Goal: Task Accomplishment & Management: Use online tool/utility

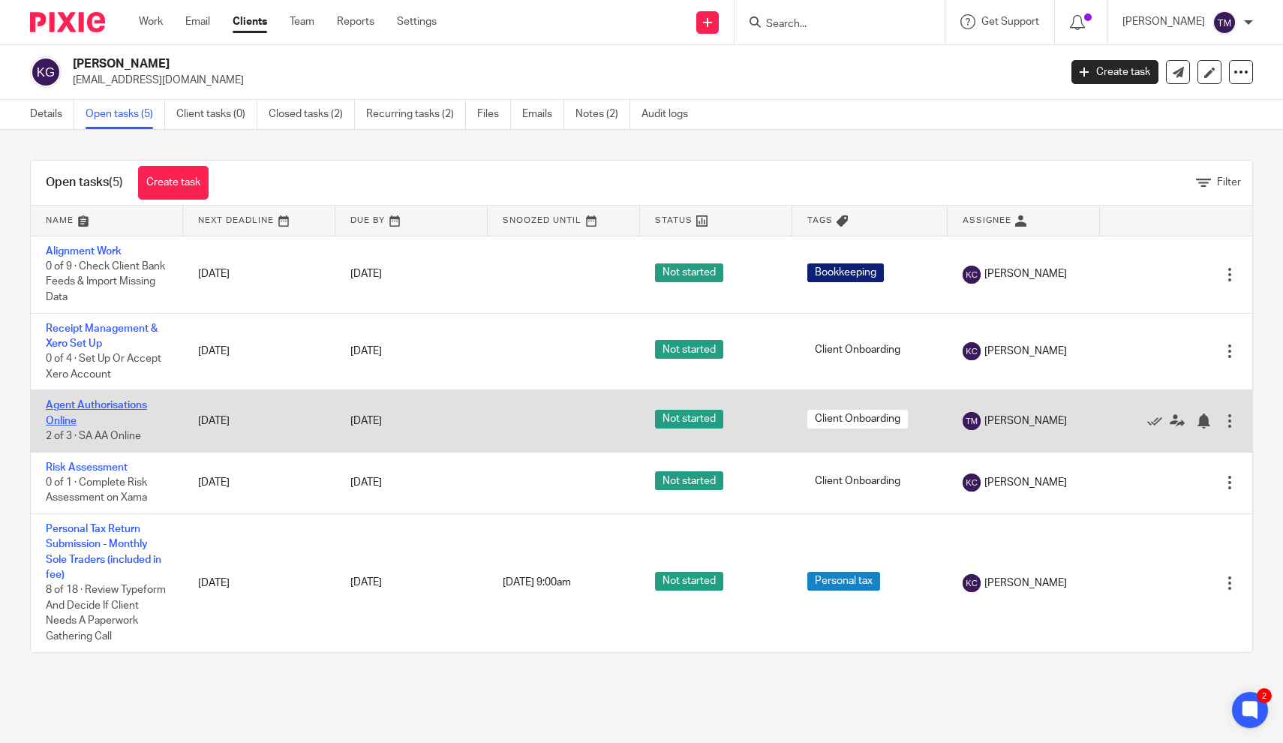
click at [116, 406] on link "Agent Authorisations Online" at bounding box center [96, 413] width 101 height 26
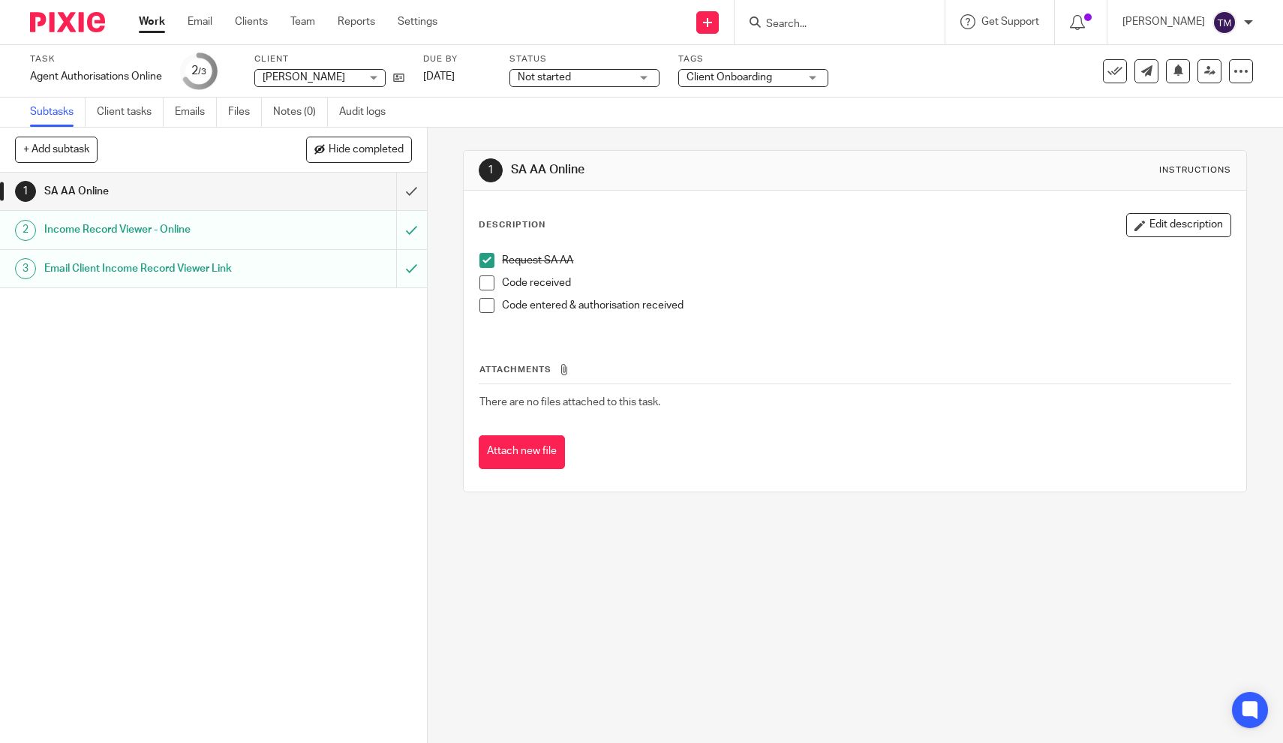
click at [488, 282] on span at bounding box center [486, 282] width 15 height 15
click at [491, 308] on span at bounding box center [486, 305] width 15 height 15
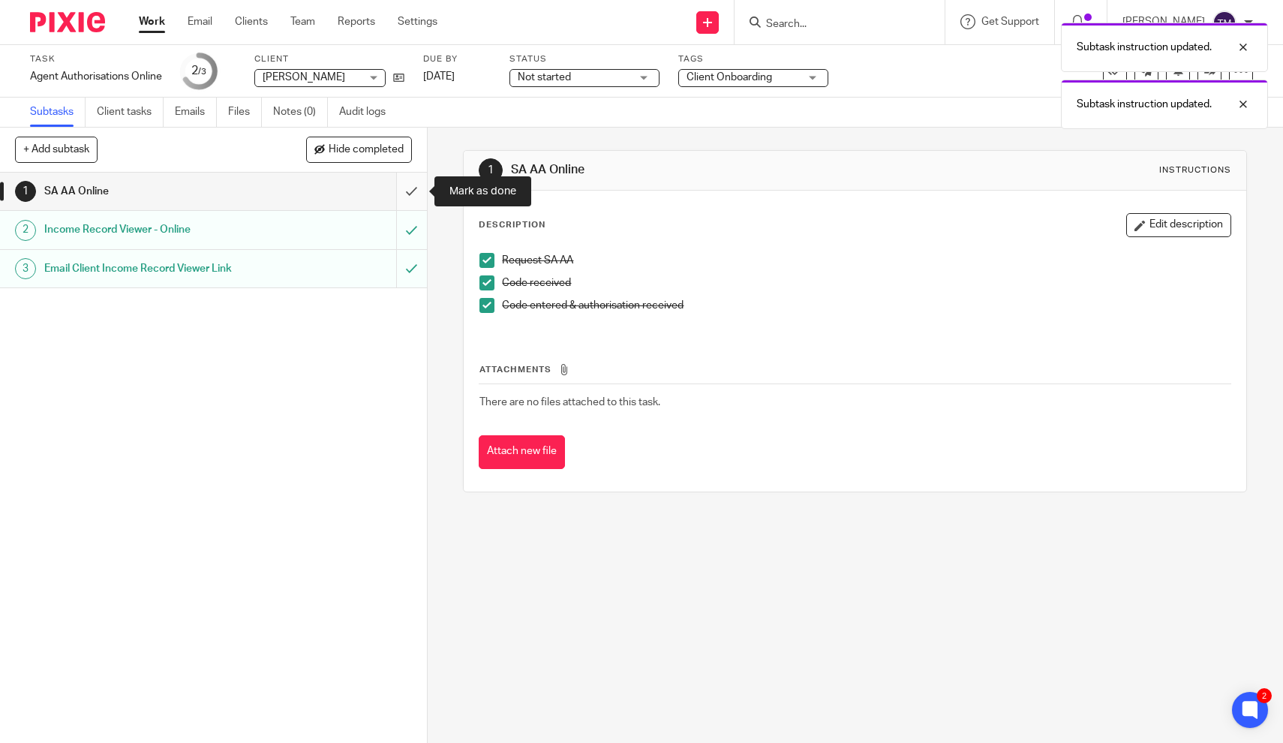
click at [419, 192] on input "submit" at bounding box center [213, 192] width 427 height 38
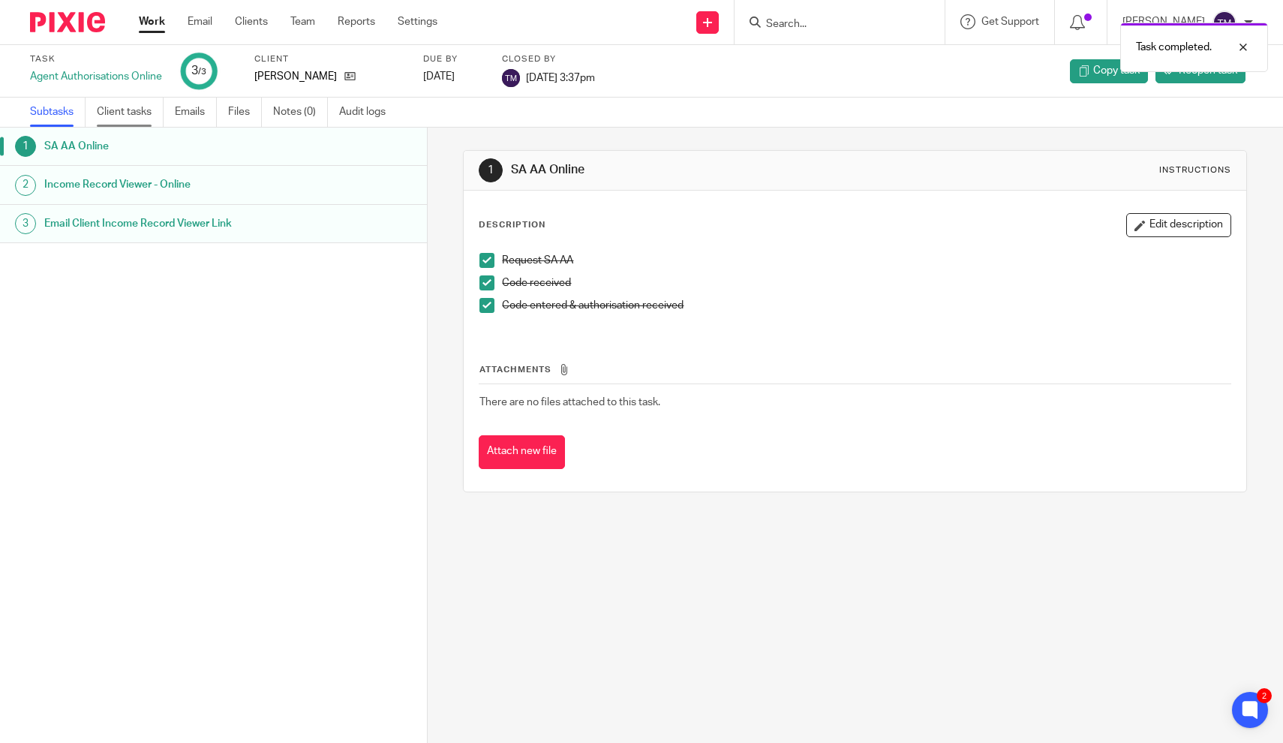
click at [110, 119] on link "Client tasks" at bounding box center [130, 112] width 67 height 29
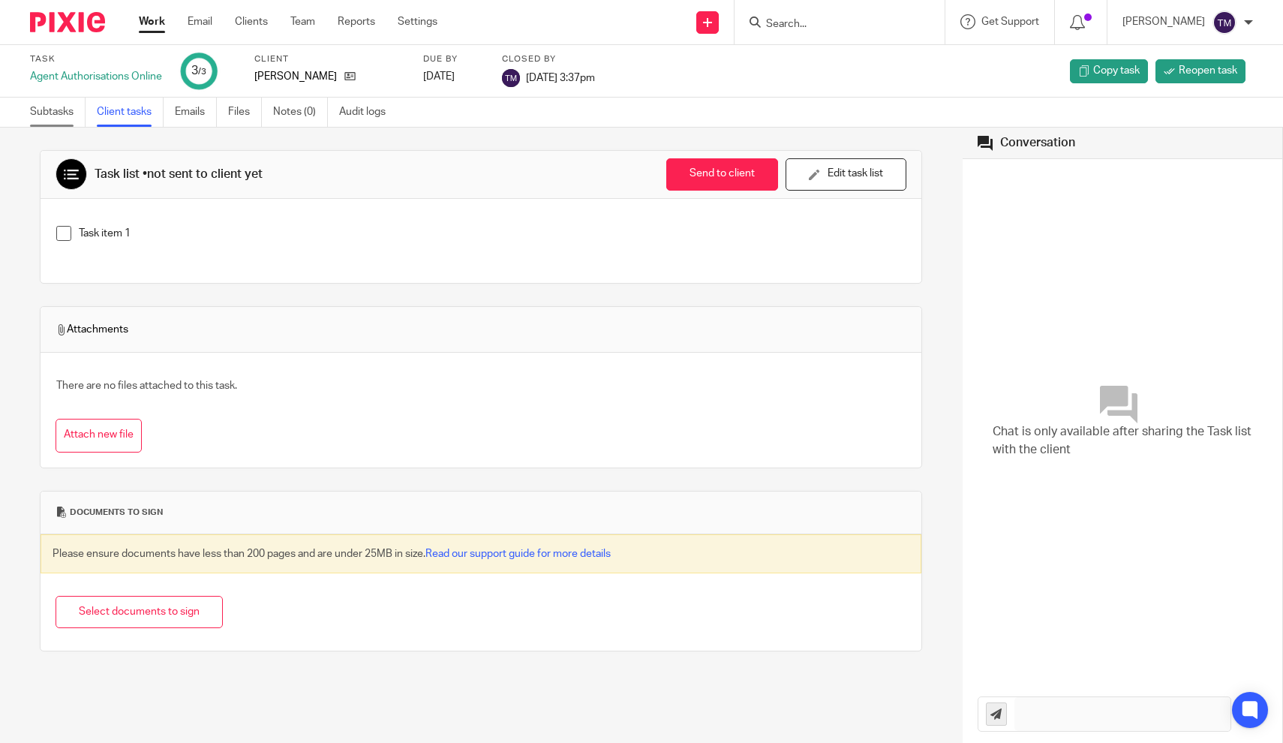
click at [65, 113] on link "Subtasks" at bounding box center [58, 112] width 56 height 29
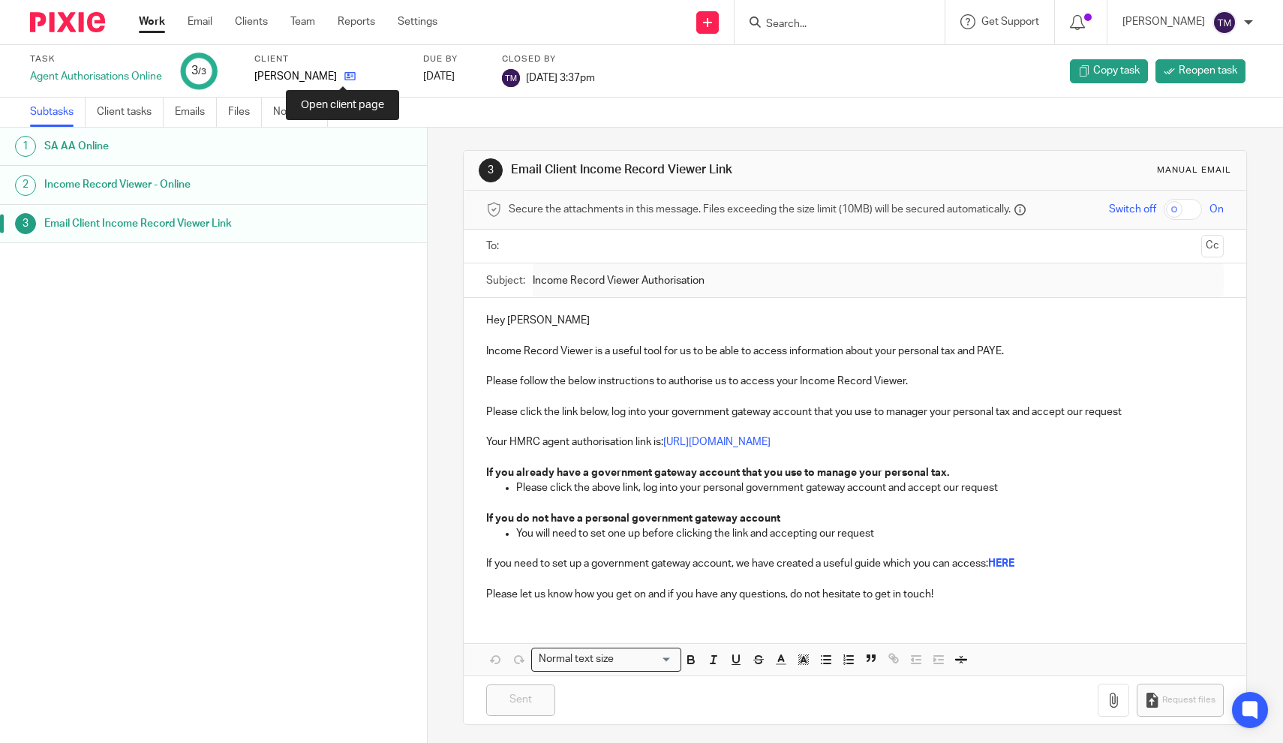
click at [344, 79] on icon at bounding box center [349, 76] width 11 height 11
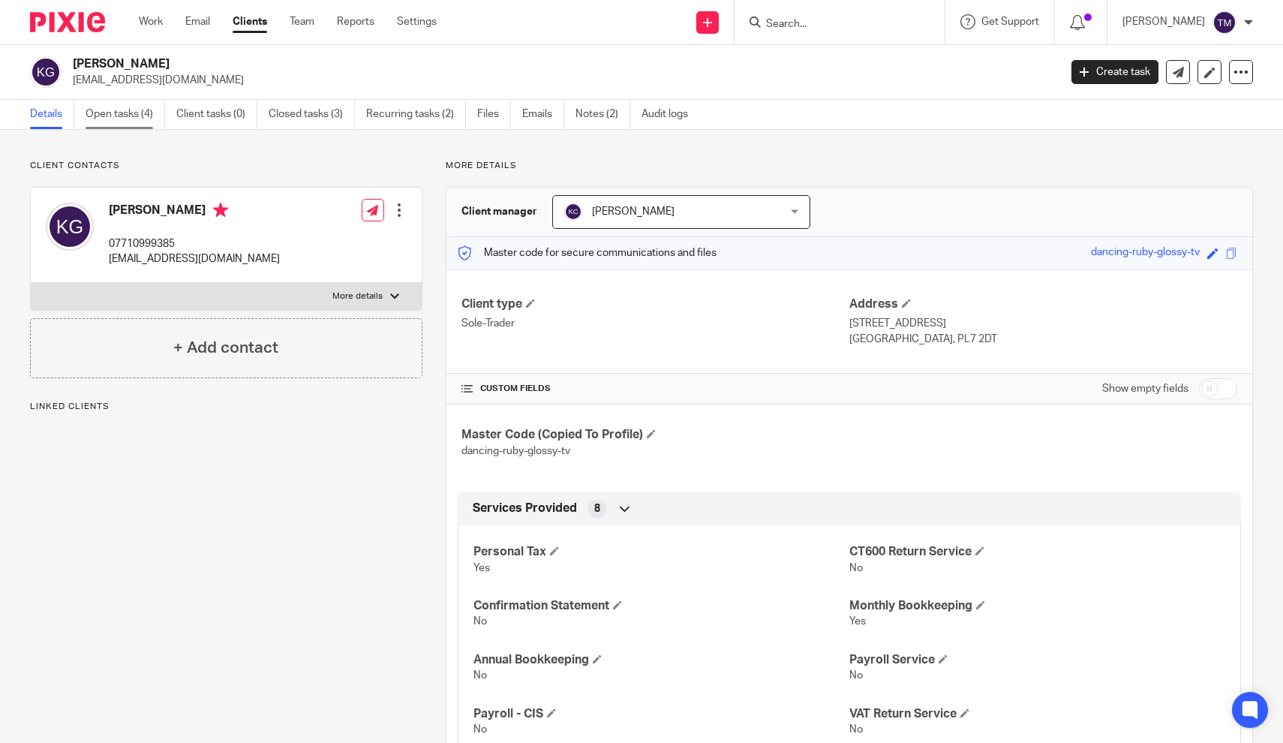
click at [96, 116] on link "Open tasks (4)" at bounding box center [126, 114] width 80 height 29
